Goal: Task Accomplishment & Management: Manage account settings

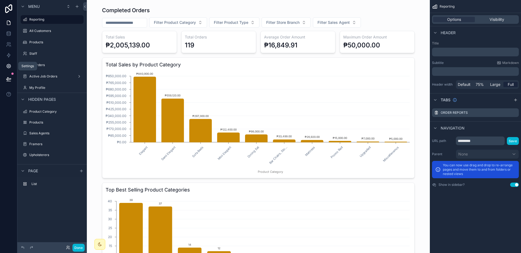
click at [8, 68] on icon at bounding box center [9, 66] width 4 height 4
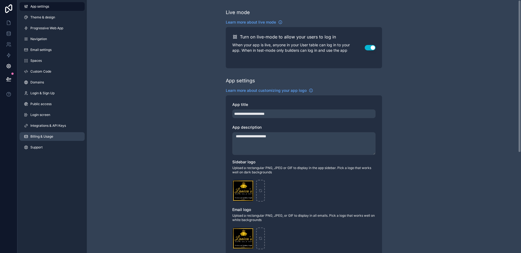
click at [44, 139] on span "Billing & Usage" at bounding box center [41, 137] width 23 height 4
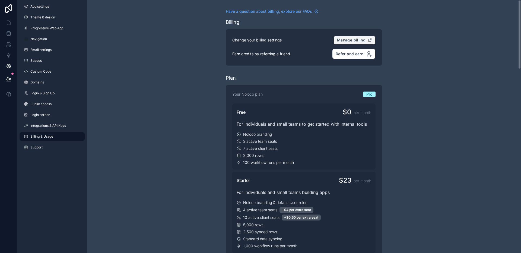
click at [340, 40] on span "Manage billing" at bounding box center [351, 40] width 28 height 5
click at [47, 92] on span "Login & Sign Up" at bounding box center [42, 93] width 24 height 4
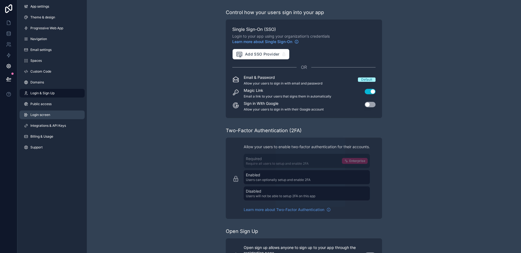
click at [59, 112] on link "Login screen" at bounding box center [52, 115] width 65 height 9
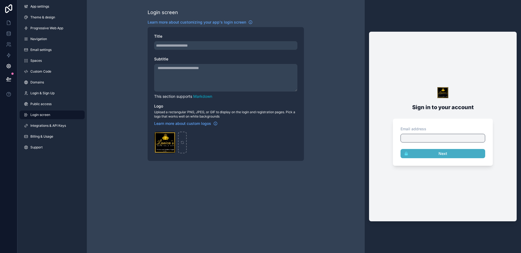
click at [295, 91] on textarea "Subtitle" at bounding box center [225, 78] width 143 height 28
click at [262, 78] on textarea "Subtitle" at bounding box center [225, 78] width 143 height 28
type textarea "*******"
click at [332, 133] on div "Login screen Learn more about customizing your app's login screen Title Subtitl…" at bounding box center [226, 85] width 278 height 170
click at [10, 22] on icon at bounding box center [8, 22] width 5 height 5
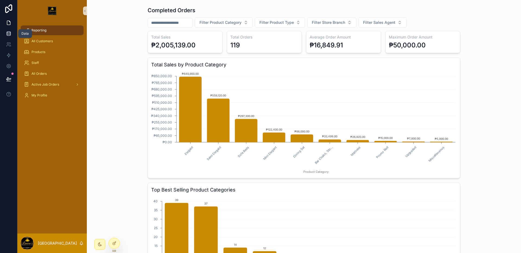
click at [10, 37] on link at bounding box center [8, 33] width 17 height 11
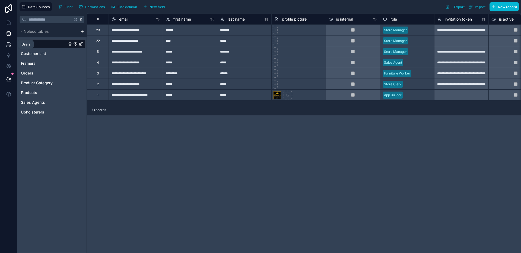
click at [7, 47] on link at bounding box center [8, 44] width 17 height 11
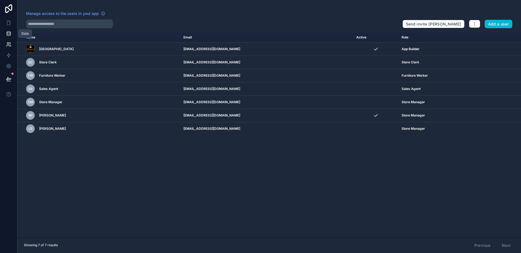
click at [10, 37] on link at bounding box center [8, 33] width 17 height 11
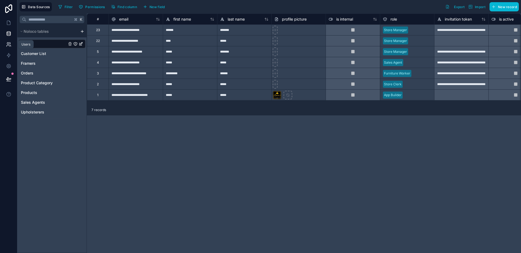
click at [7, 49] on link at bounding box center [8, 44] width 17 height 11
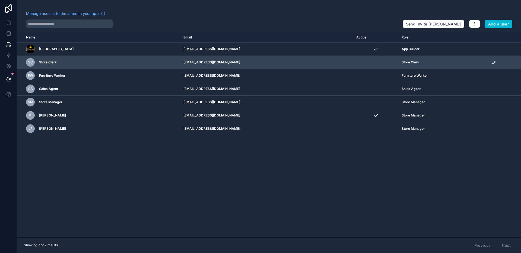
click at [492, 63] on icon "scrollable content" at bounding box center [494, 62] width 4 height 4
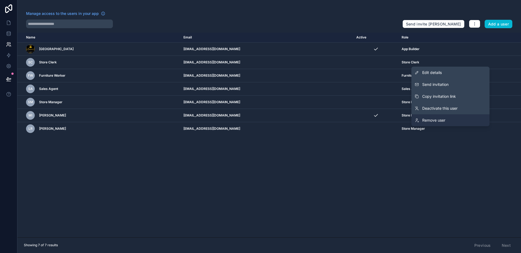
click at [456, 119] on link "Remove user" at bounding box center [450, 121] width 78 height 12
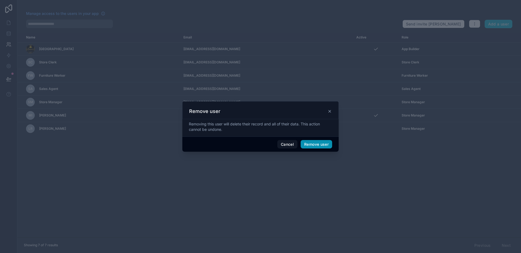
click at [318, 142] on button "Remove user" at bounding box center [316, 144] width 31 height 9
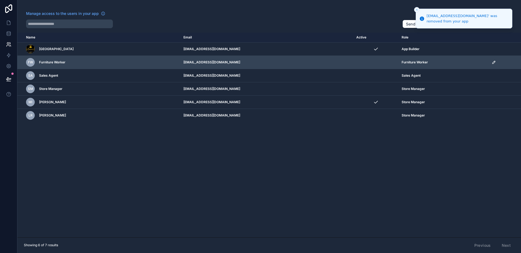
click at [492, 63] on icon "scrollable content" at bounding box center [494, 62] width 4 height 4
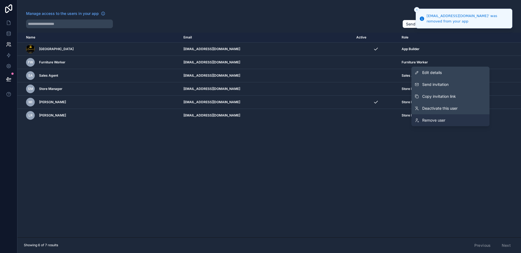
click at [448, 117] on link "Remove user" at bounding box center [450, 121] width 78 height 12
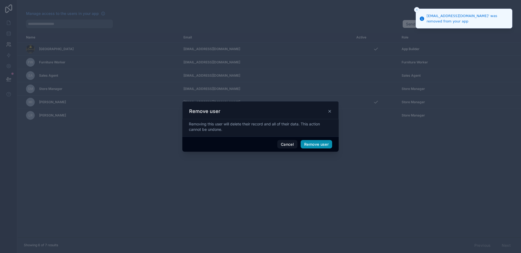
click at [325, 143] on button "Remove user" at bounding box center [316, 144] width 31 height 9
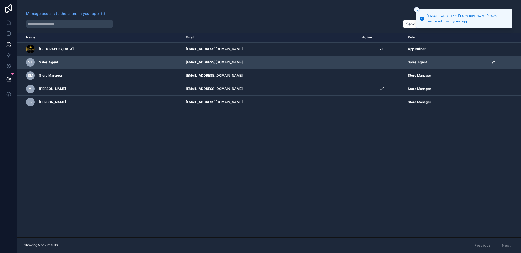
click at [491, 61] on icon "scrollable content" at bounding box center [493, 62] width 4 height 4
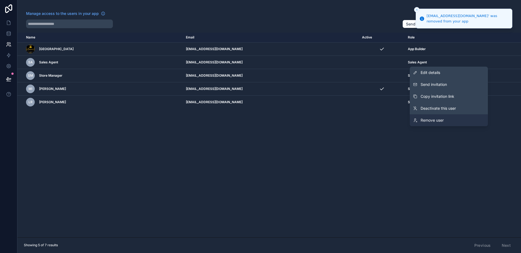
click at [446, 119] on link "Remove user" at bounding box center [449, 121] width 78 height 12
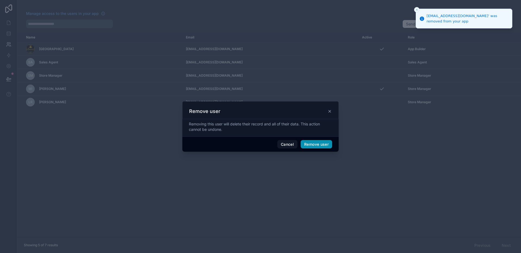
click at [318, 144] on button "Remove user" at bounding box center [316, 144] width 31 height 9
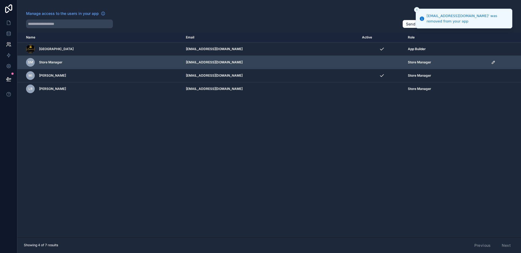
click at [491, 63] on icon "scrollable content" at bounding box center [493, 62] width 4 height 4
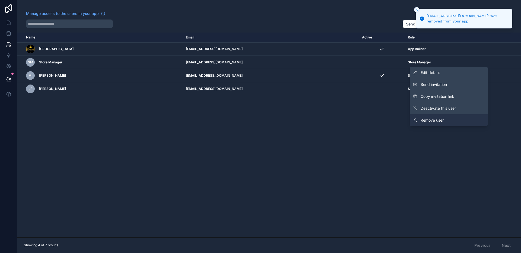
click at [433, 118] on span "Remove user" at bounding box center [432, 120] width 23 height 5
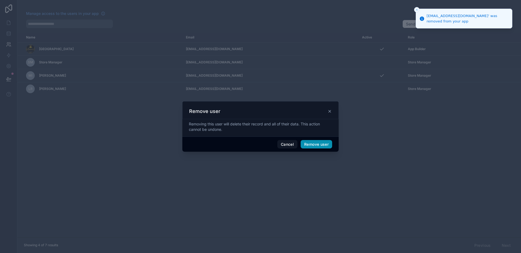
click at [319, 142] on button "Remove user" at bounding box center [316, 144] width 31 height 9
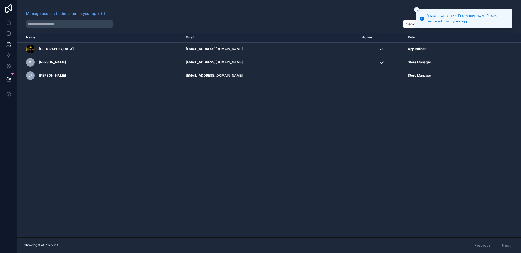
click at [321, 134] on div "Name Email Active Role [DOMAIN_NAME] [PERSON_NAME] [EMAIL_ADDRESS][DOMAIN_NAME]…" at bounding box center [269, 135] width 504 height 205
click at [9, 45] on icon at bounding box center [8, 44] width 5 height 5
click at [9, 24] on icon at bounding box center [8, 23] width 3 height 4
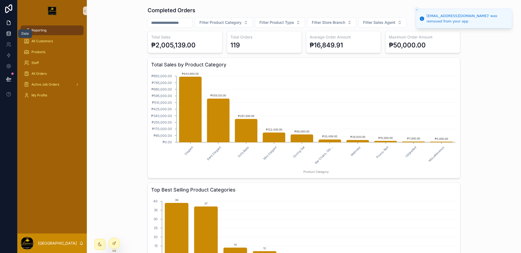
click at [8, 30] on link at bounding box center [8, 33] width 17 height 11
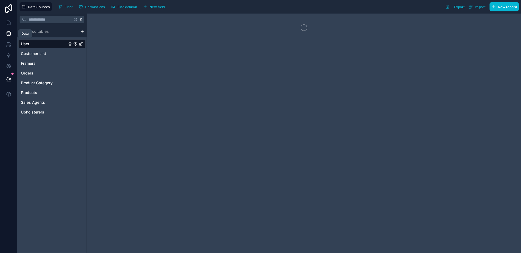
click at [7, 35] on icon at bounding box center [9, 35] width 4 height 2
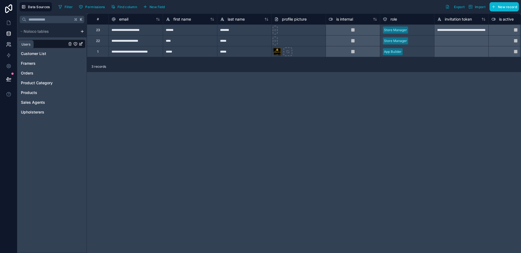
click at [8, 48] on link at bounding box center [8, 44] width 17 height 11
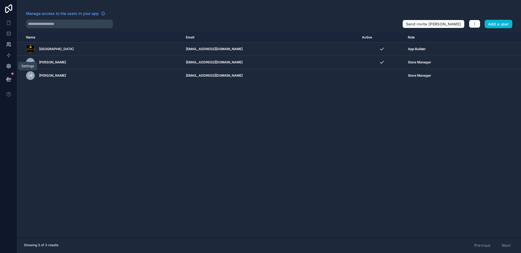
click at [6, 63] on icon at bounding box center [8, 65] width 5 height 5
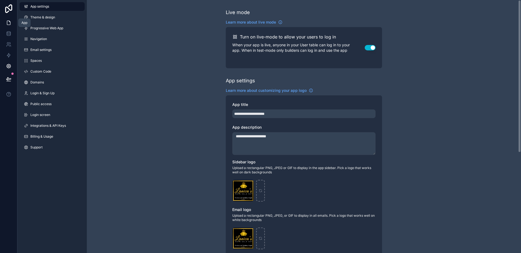
click at [11, 24] on icon at bounding box center [8, 22] width 5 height 5
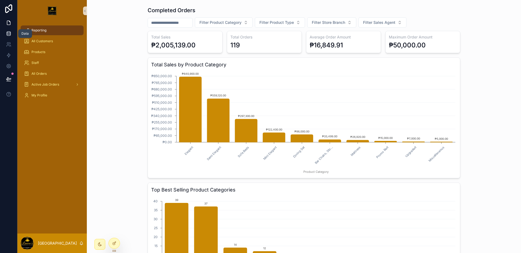
click at [9, 32] on icon at bounding box center [8, 33] width 5 height 5
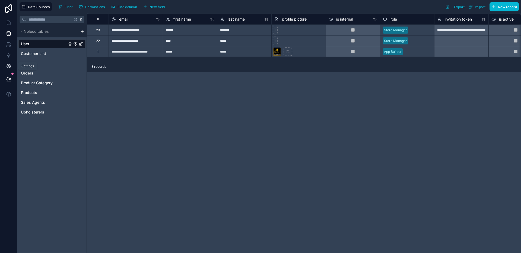
click at [8, 64] on icon at bounding box center [8, 65] width 5 height 5
